Goal: Information Seeking & Learning: Find specific fact

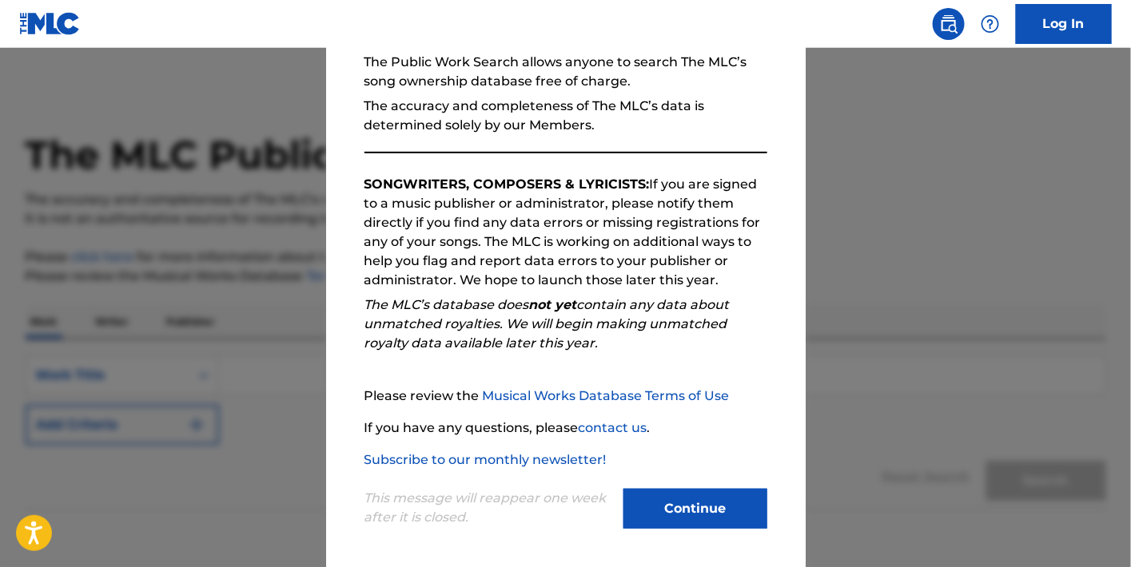
click at [683, 499] on button "Continue" at bounding box center [695, 509] width 144 height 40
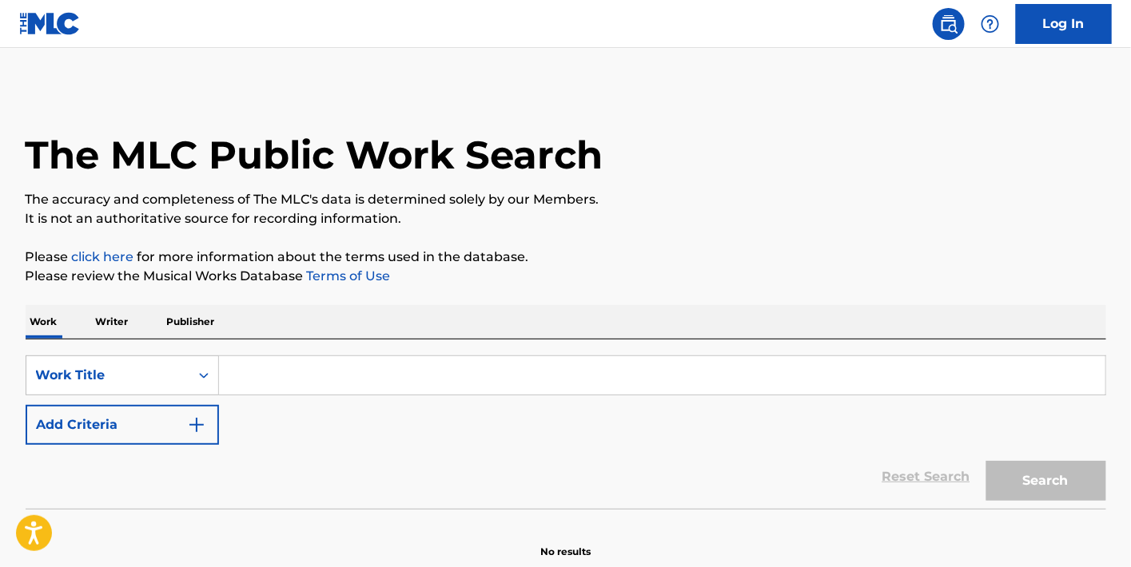
click at [417, 372] on input "Search Form" at bounding box center [662, 375] width 886 height 38
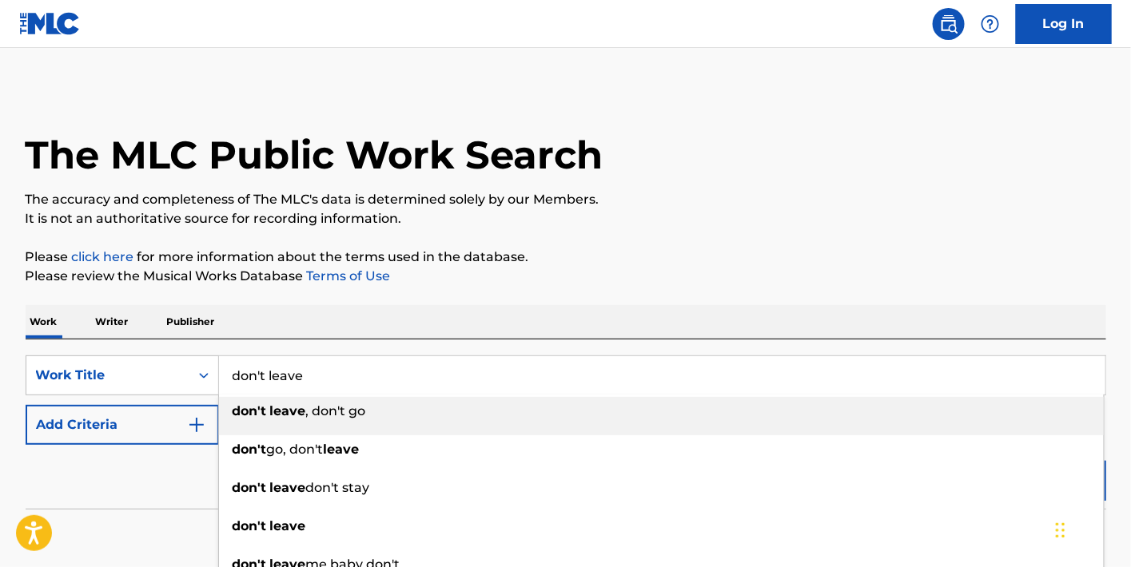
type input "don't leave"
click at [103, 441] on button "Add Criteria" at bounding box center [122, 425] width 193 height 40
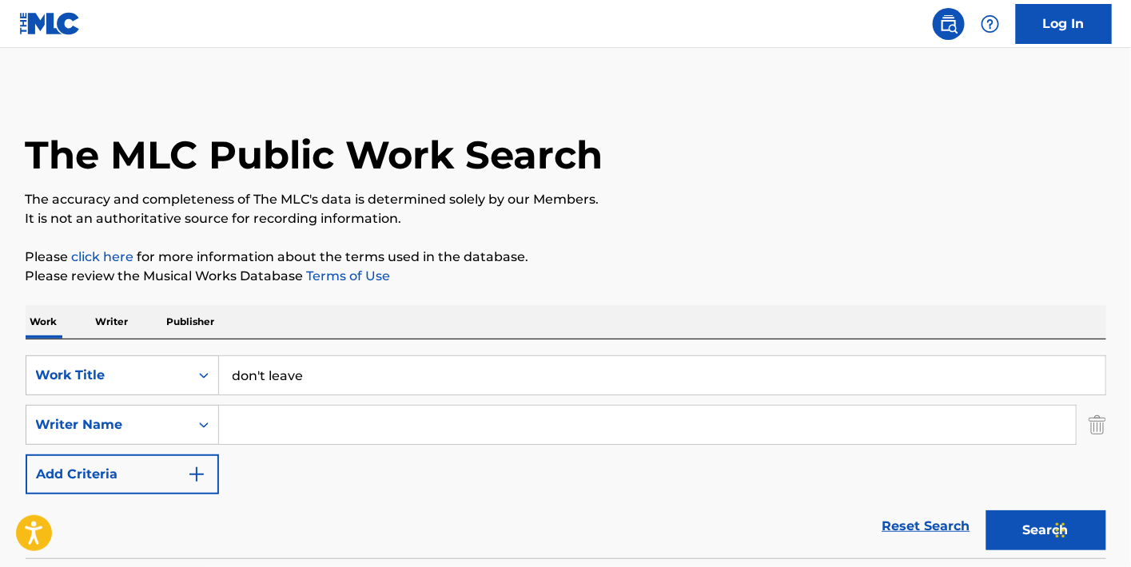
click at [305, 437] on input "Search Form" at bounding box center [647, 425] width 857 height 38
click at [986, 511] on button "Search" at bounding box center [1046, 531] width 120 height 40
click at [289, 424] on input "[PERSON_NAME]" at bounding box center [647, 425] width 857 height 38
type input "[PERSON_NAME]"
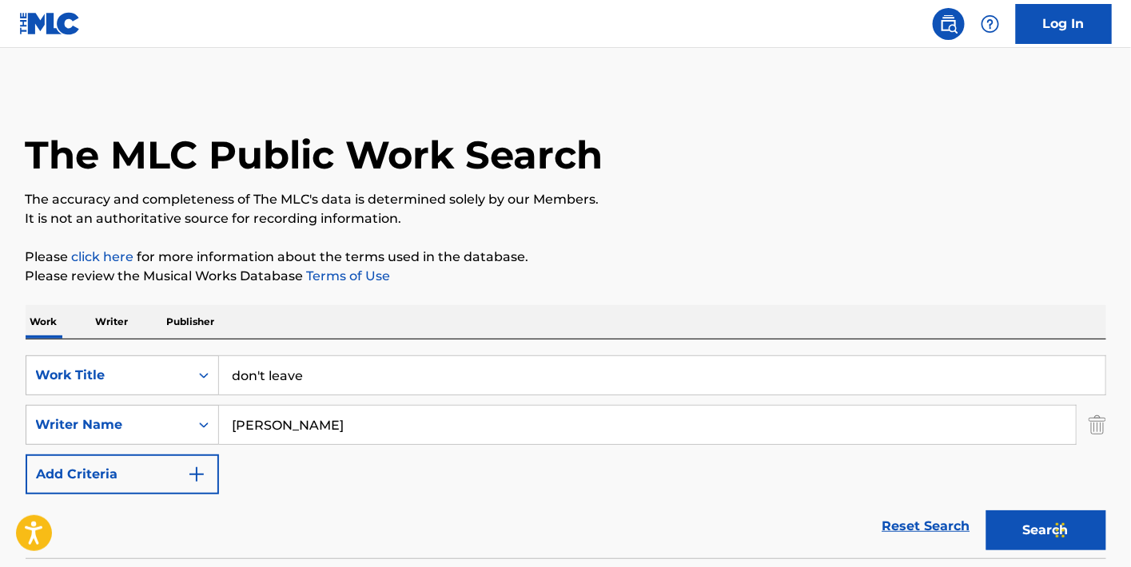
click at [986, 511] on button "Search" at bounding box center [1046, 531] width 120 height 40
click at [249, 373] on input "don't leave" at bounding box center [662, 375] width 886 height 38
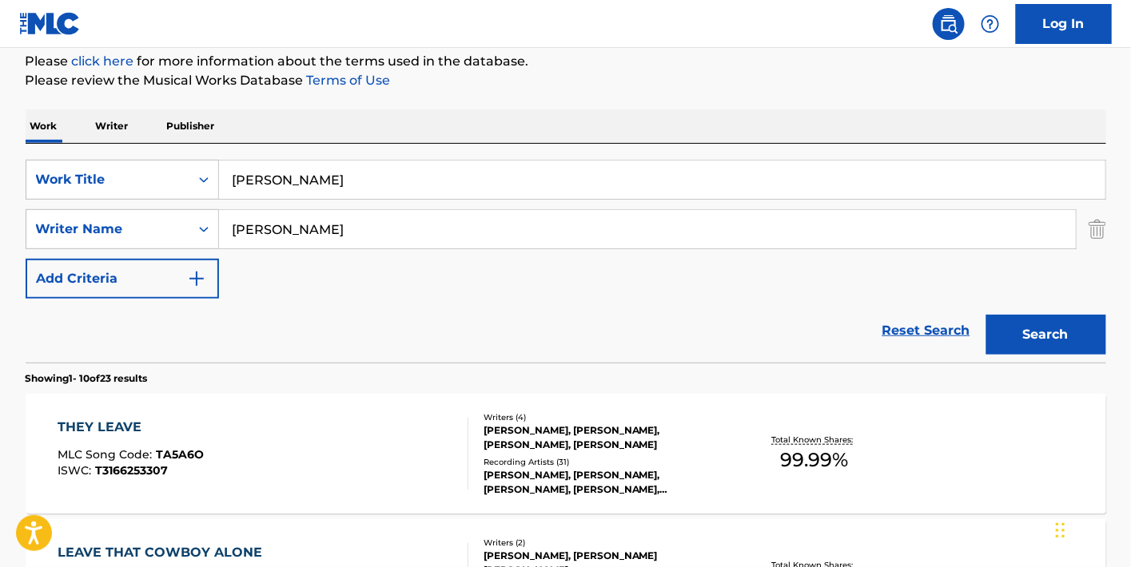
scroll to position [194, 0]
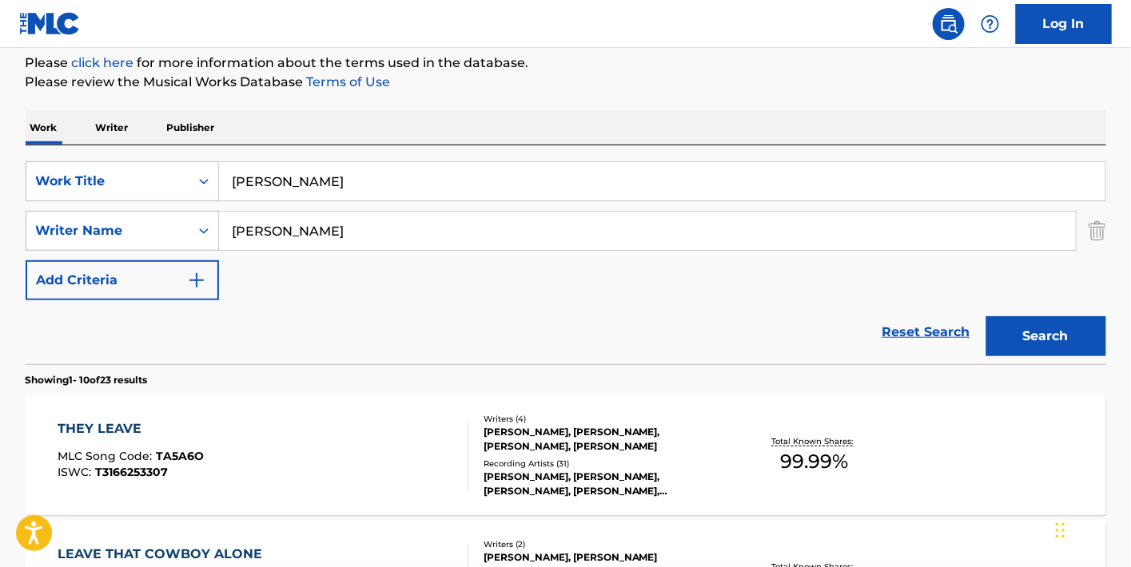
type input "[PERSON_NAME]"
click at [986, 316] on button "Search" at bounding box center [1046, 336] width 120 height 40
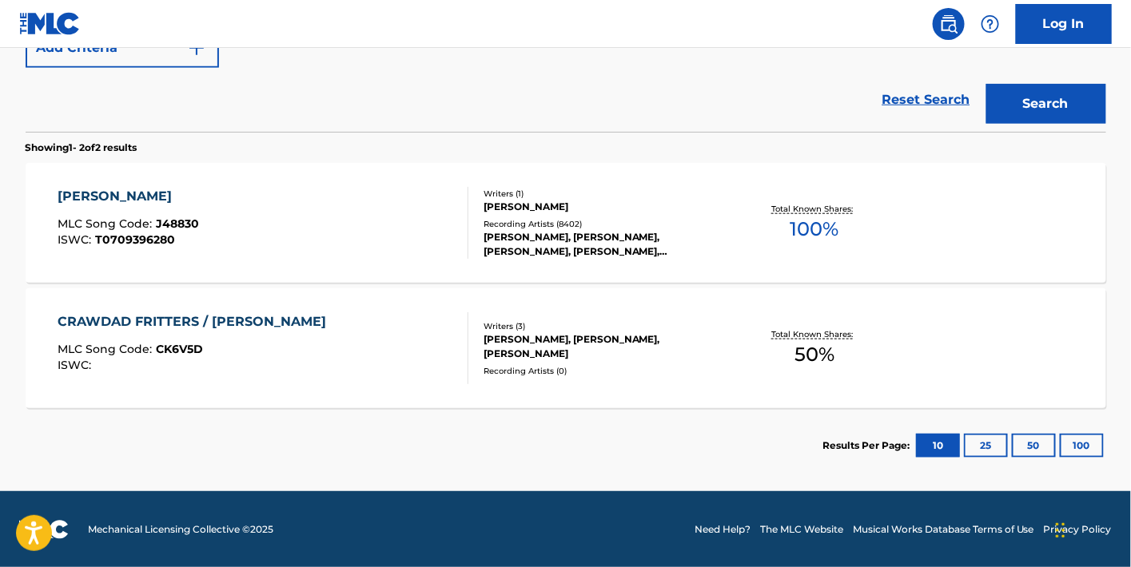
scroll to position [424, 0]
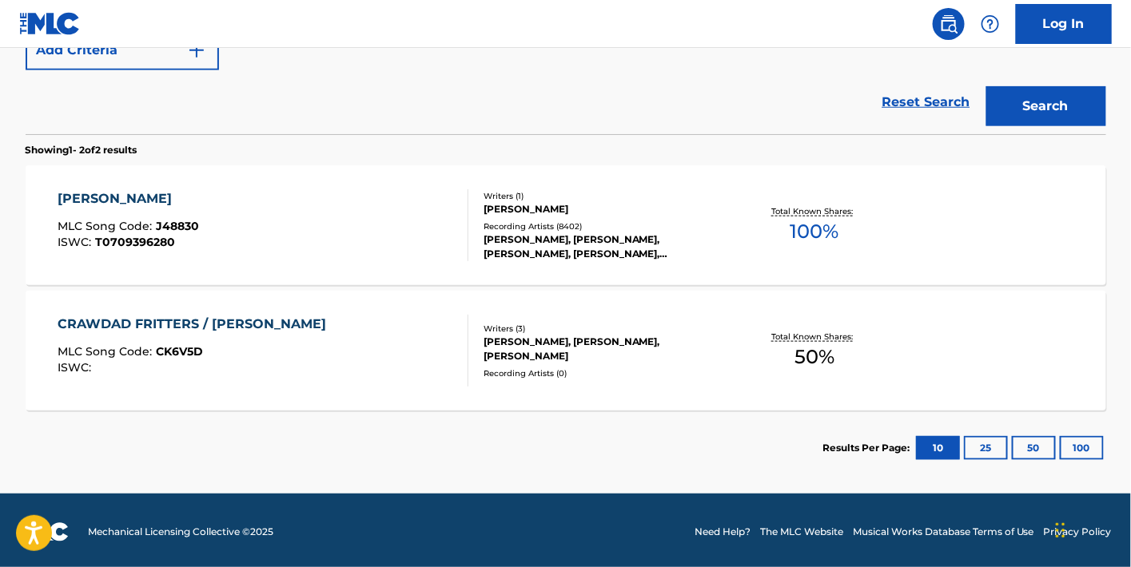
click at [433, 272] on div "[PERSON_NAME] MLC Song Code : J48830 ISWC : T0709396280 Writers ( 1 ) [PERSON_N…" at bounding box center [566, 225] width 1081 height 120
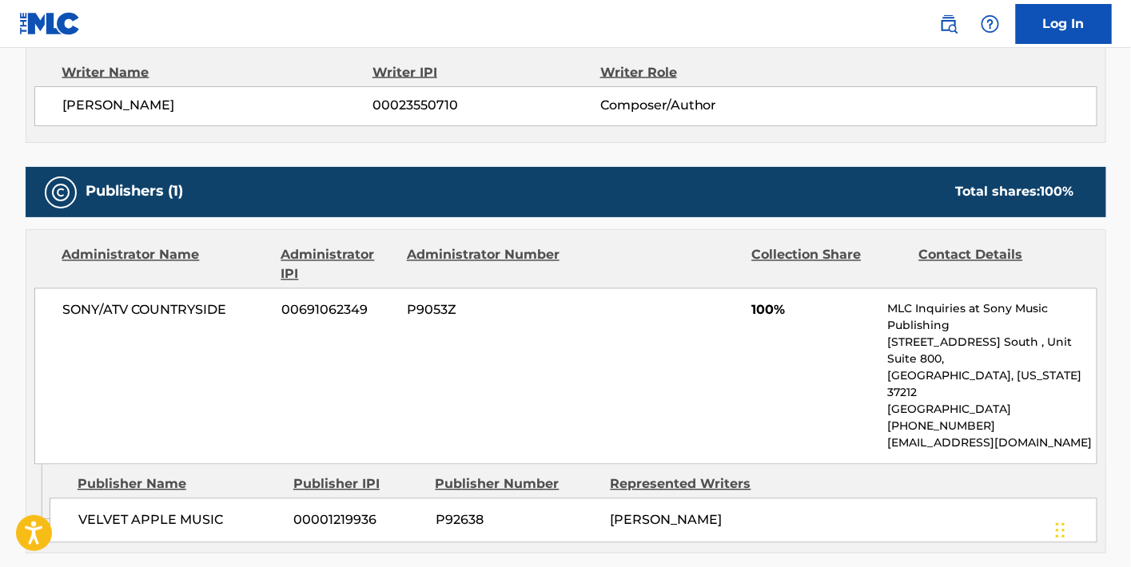
scroll to position [939, 0]
